Goal: Task Accomplishment & Management: Manage account settings

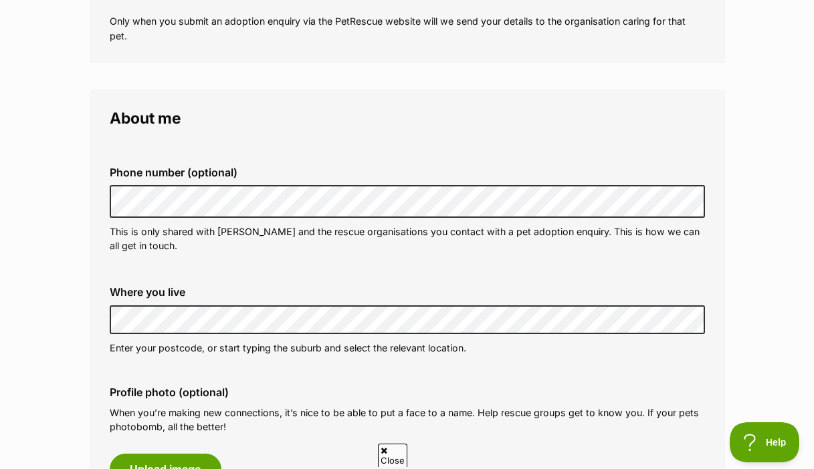
scroll to position [447, 0]
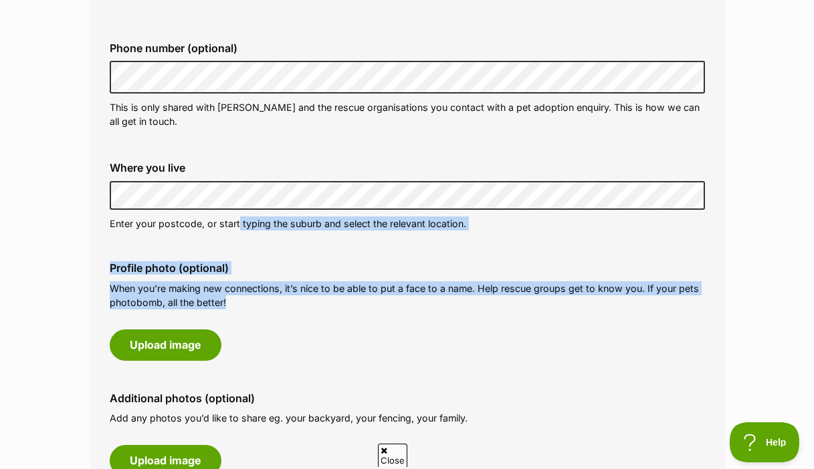
click at [316, 219] on div "Phone number (optional) This is only shared with [PERSON_NAME] and the rescue o…" at bounding box center [407, 263] width 595 height 489
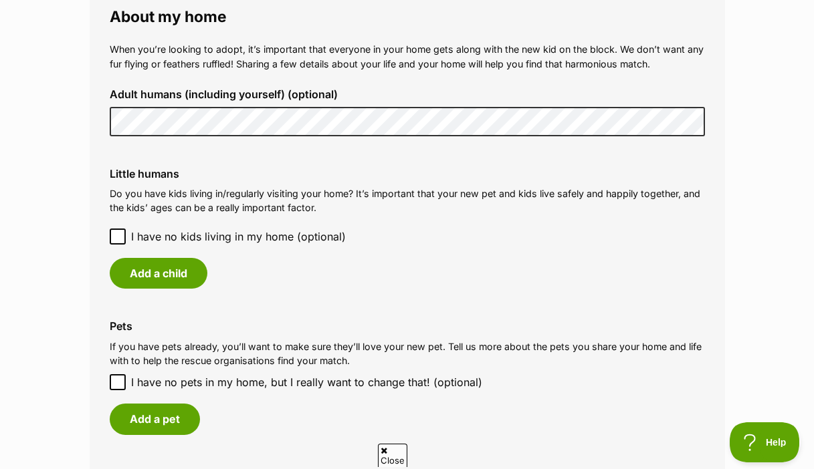
scroll to position [1033, 0]
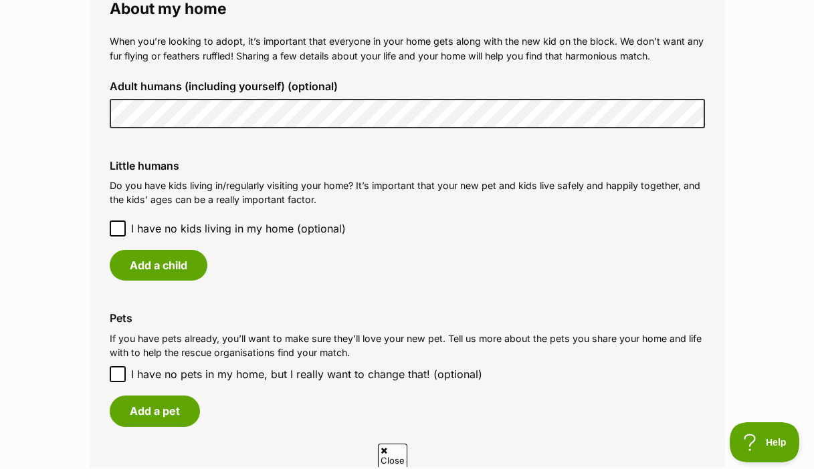
click at [222, 221] on span "I have no kids living in my home (optional)" at bounding box center [238, 229] width 215 height 16
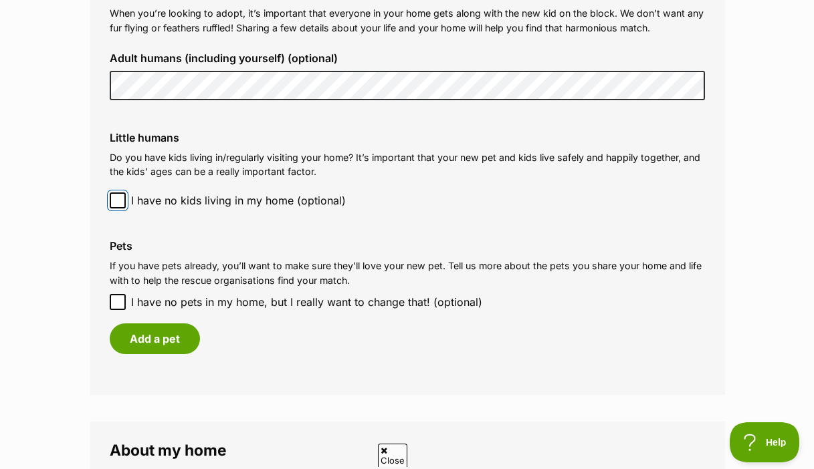
scroll to position [1070, 0]
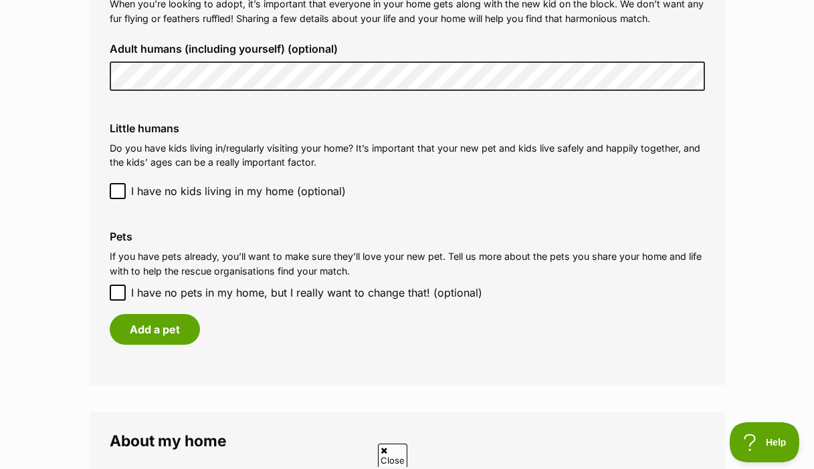
click at [270, 285] on span "I have no pets in my home, but I really want to change that! (optional)" at bounding box center [306, 293] width 351 height 16
click at [126, 285] on input "I have no pets in my home, but I really want to change that! (optional)" at bounding box center [118, 293] width 16 height 16
checkbox input "true"
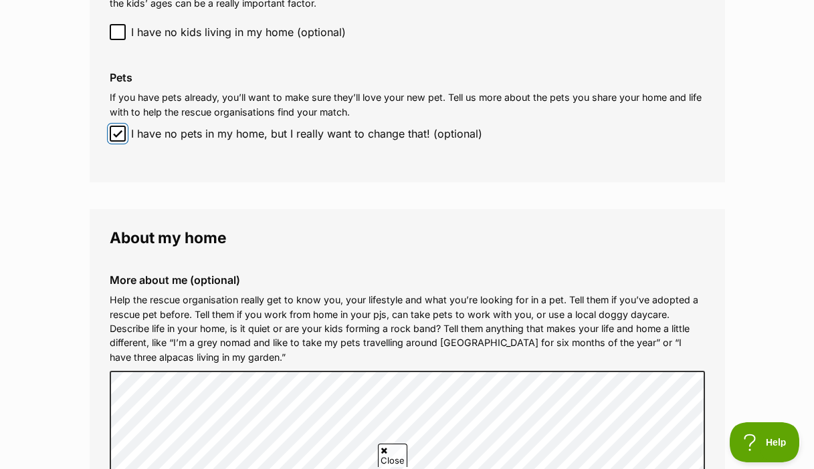
scroll to position [1367, 0]
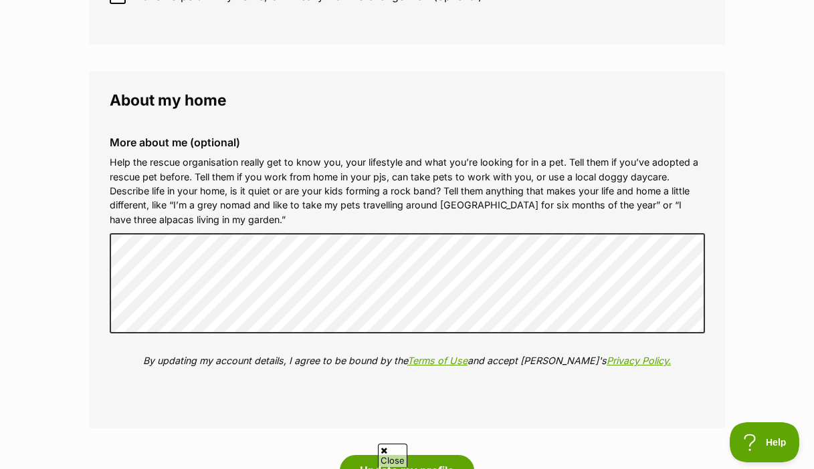
click at [209, 204] on div "More about me (optional) Help the rescue organisation really get to know you, y…" at bounding box center [407, 262] width 617 height 273
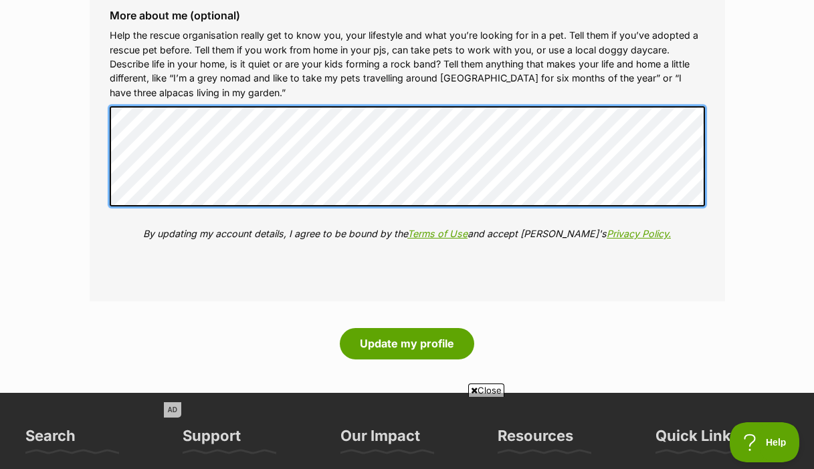
scroll to position [1495, 0]
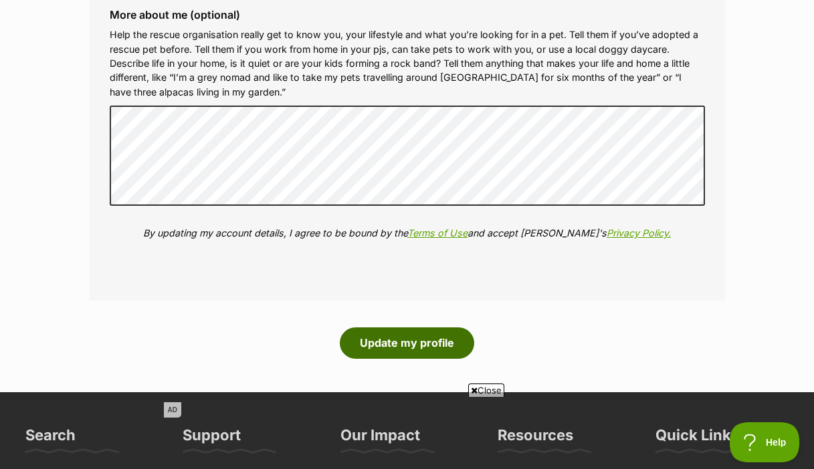
click at [393, 328] on button "Update my profile" at bounding box center [407, 343] width 134 height 31
